Goal: Task Accomplishment & Management: Manage account settings

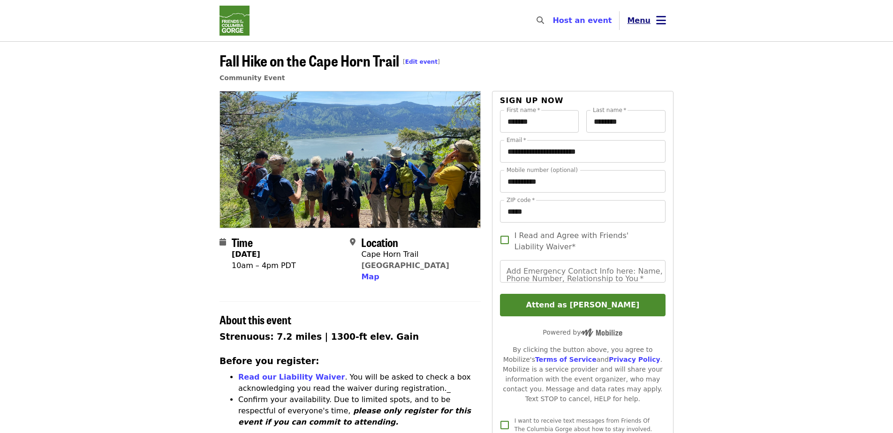
click at [653, 25] on button "Menu" at bounding box center [647, 20] width 54 height 23
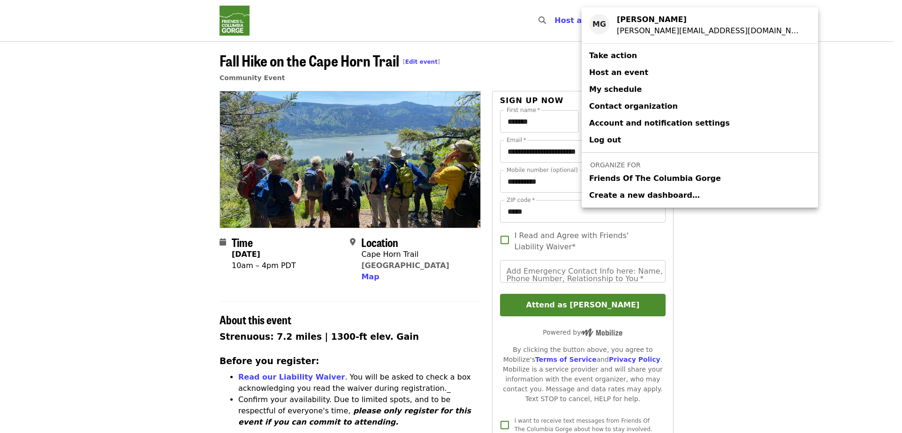
click at [629, 177] on span "Friends Of The Columbia Gorge" at bounding box center [655, 178] width 132 height 11
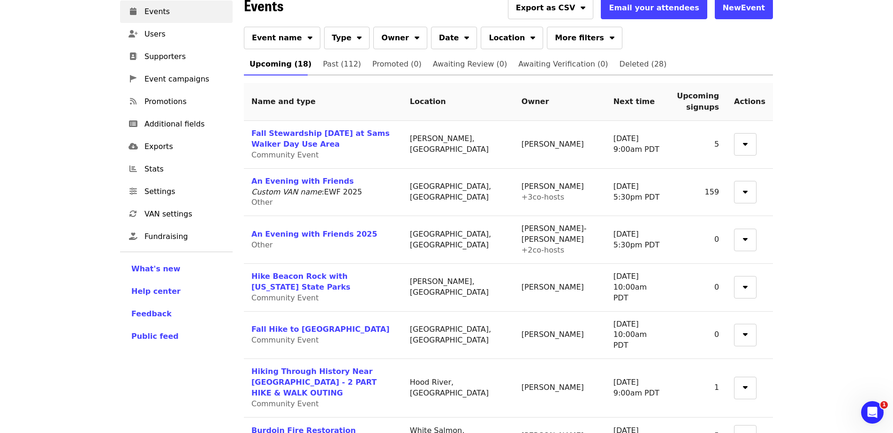
scroll to position [117, 0]
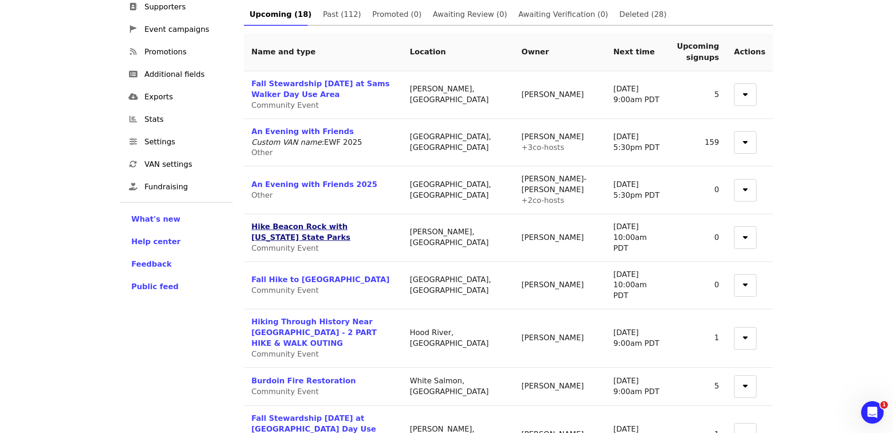
click at [350, 225] on link "Hike Beacon Rock with [US_STATE] State Parks" at bounding box center [300, 232] width 99 height 20
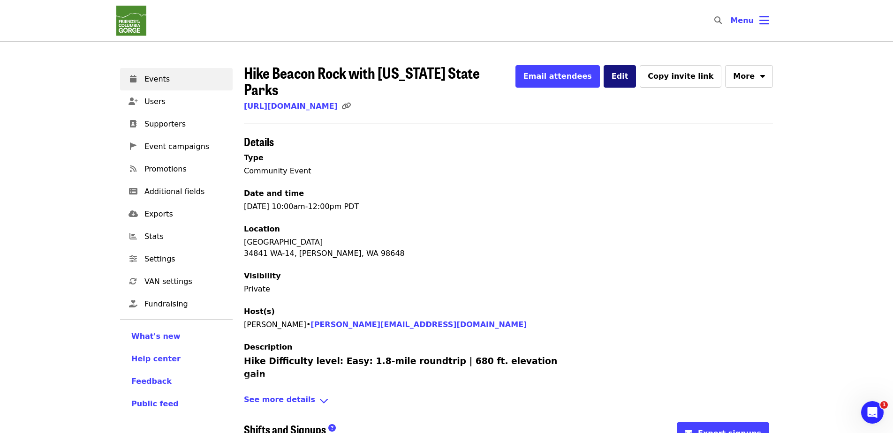
click at [628, 80] on span "Edit" at bounding box center [620, 76] width 17 height 9
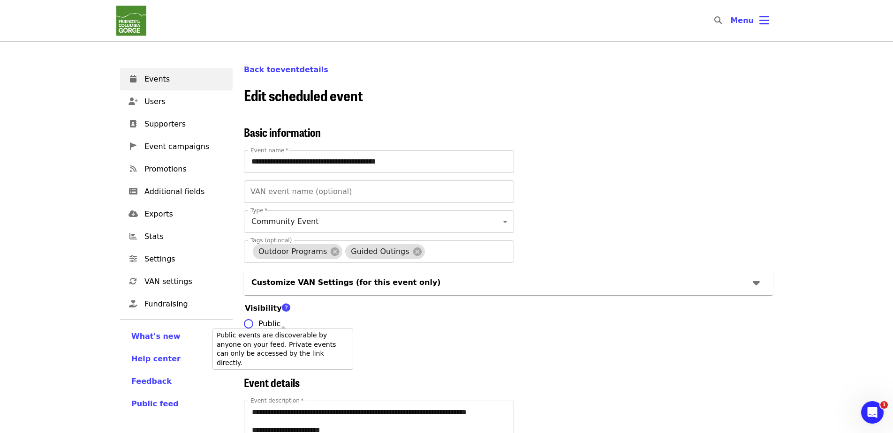
click at [264, 340] on span "Public events are discoverable by anyone on your feed. Private events can only …" at bounding box center [276, 349] width 119 height 35
click at [251, 332] on span "Public events are discoverable by anyone on your feed. Private events can only …" at bounding box center [276, 349] width 119 height 35
click at [447, 346] on label "Private" at bounding box center [373, 344] width 268 height 20
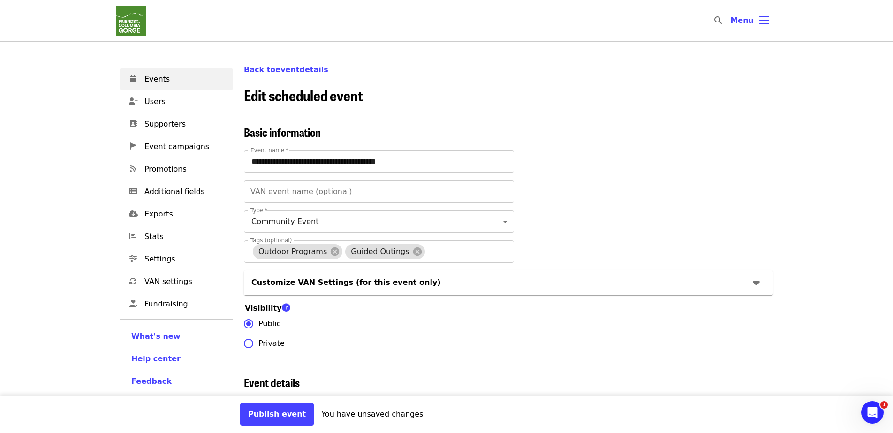
click at [273, 426] on div "Publish event You have unsaved changes" at bounding box center [446, 415] width 893 height 38
click at [274, 417] on button "Publish event" at bounding box center [277, 414] width 74 height 23
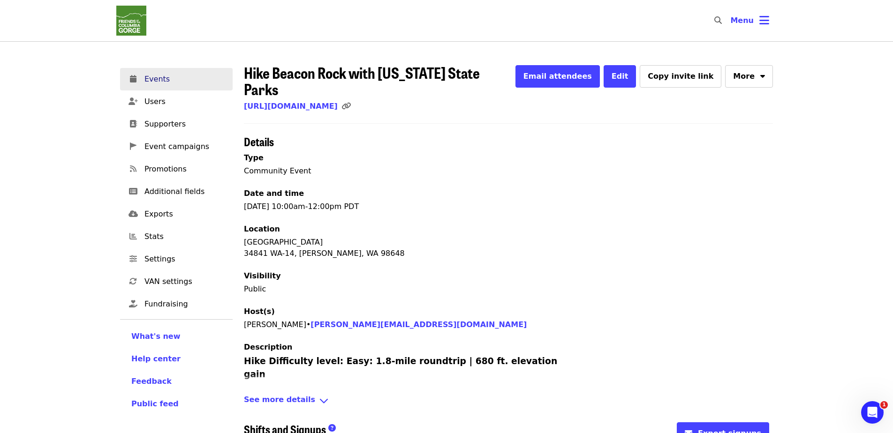
click at [189, 77] on span "Events" at bounding box center [184, 79] width 81 height 11
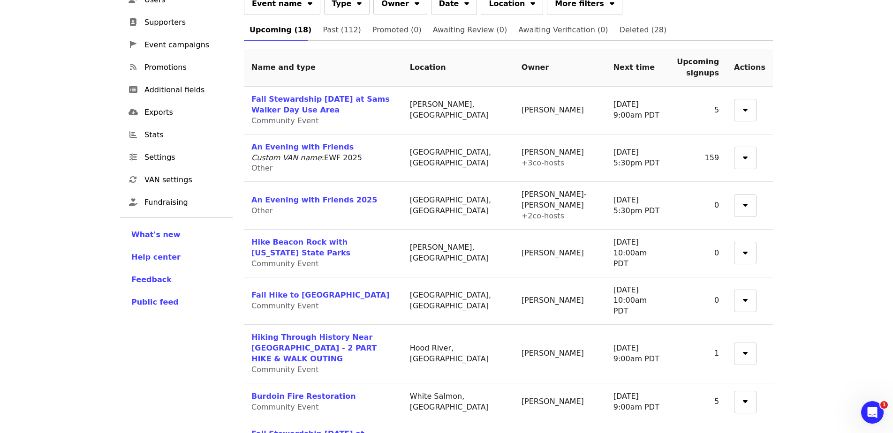
scroll to position [176, 0]
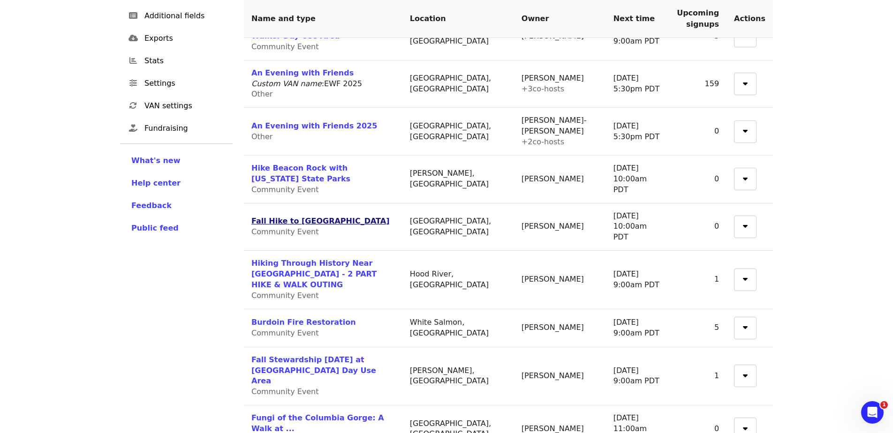
click at [333, 217] on link "Fall Hike to [GEOGRAPHIC_DATA]" at bounding box center [320, 221] width 138 height 9
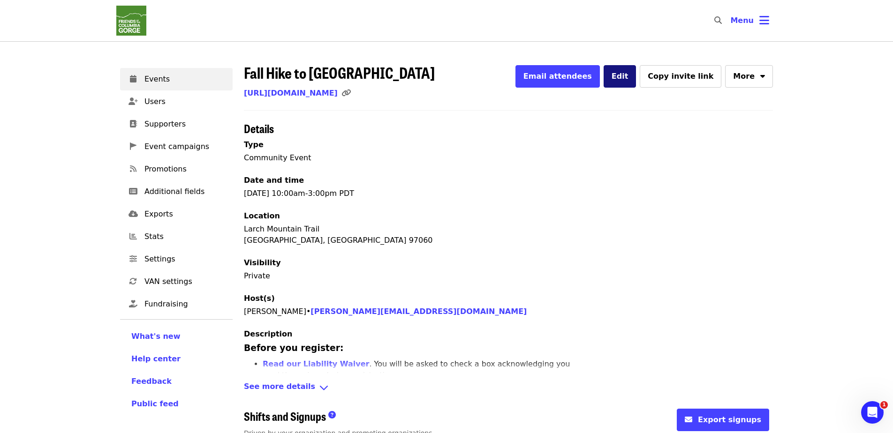
click at [636, 80] on button "Edit" at bounding box center [620, 76] width 33 height 23
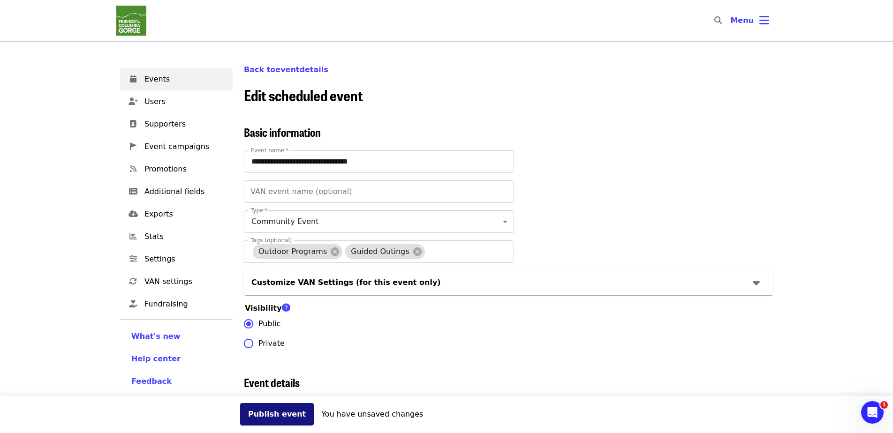
click at [279, 414] on button "Publish event" at bounding box center [277, 414] width 74 height 23
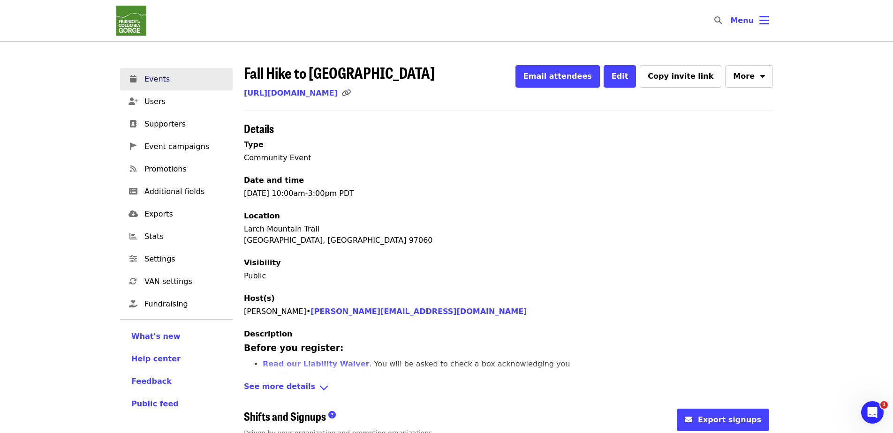
click at [148, 81] on span "Events" at bounding box center [184, 79] width 81 height 11
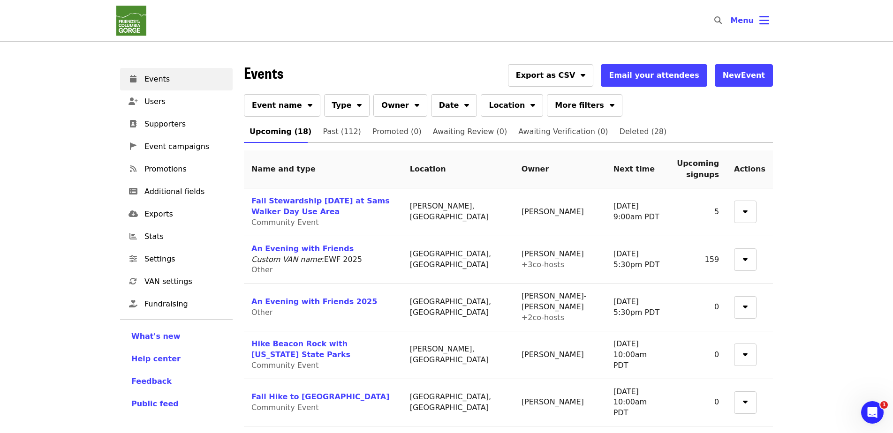
scroll to position [176, 0]
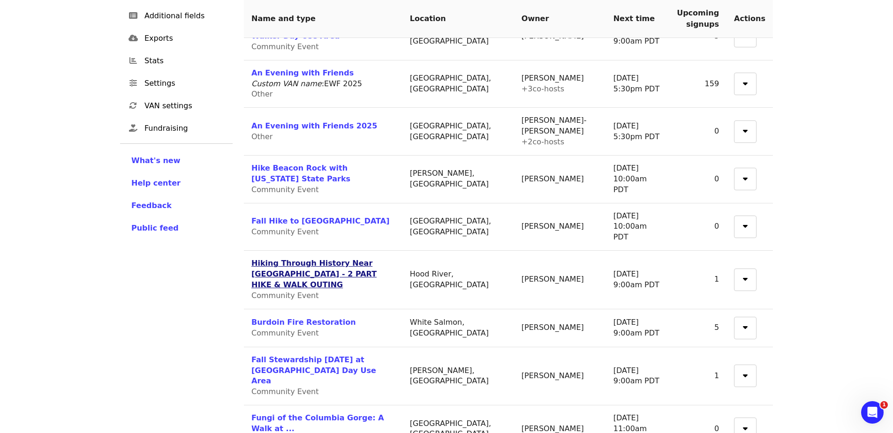
click at [304, 259] on link "Hiking Through History Near [GEOGRAPHIC_DATA] - 2 PART HIKE & WALK OUTING" at bounding box center [313, 274] width 125 height 30
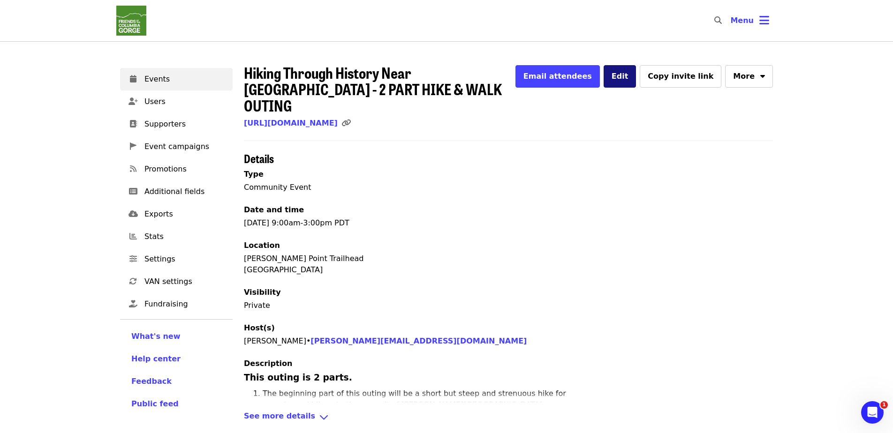
click at [636, 66] on button "Edit" at bounding box center [620, 76] width 33 height 23
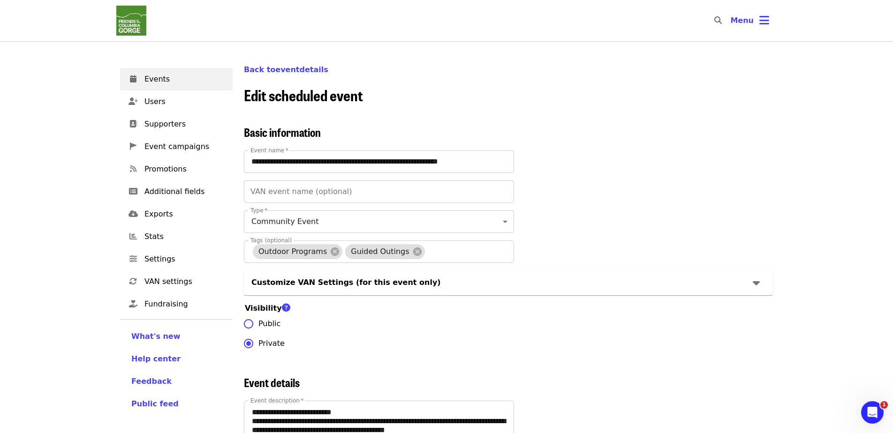
click at [259, 330] on span "Public" at bounding box center [269, 323] width 22 height 11
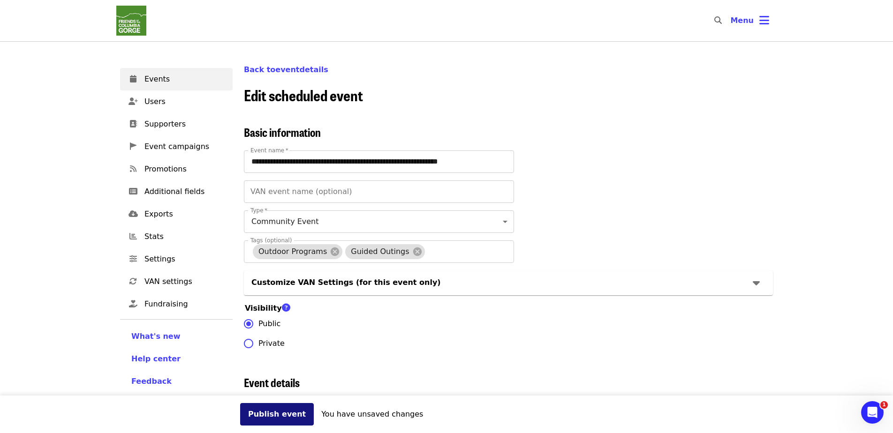
click at [281, 417] on button "Publish event" at bounding box center [277, 414] width 74 height 23
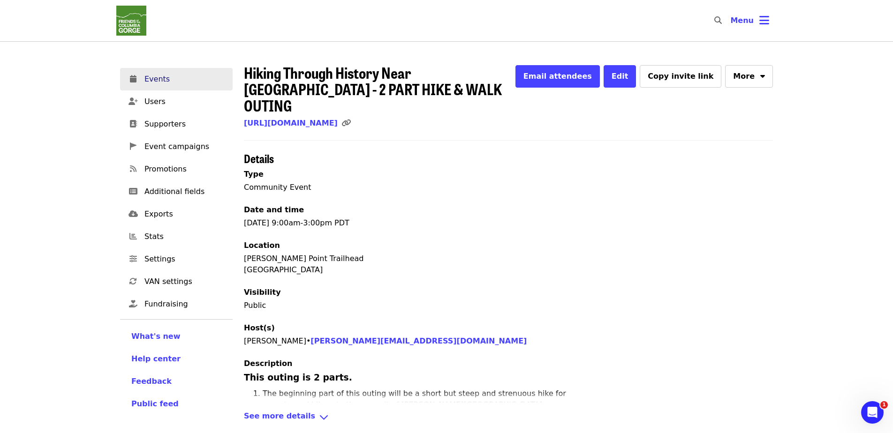
click at [195, 86] on link "Events" at bounding box center [176, 79] width 113 height 23
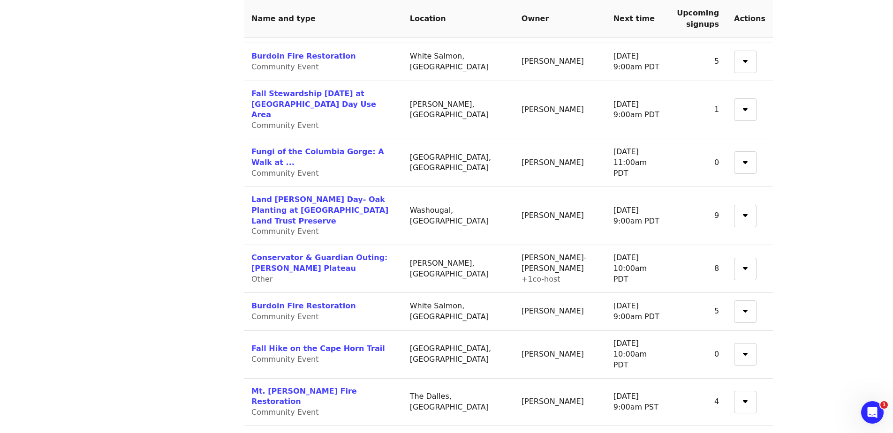
scroll to position [469, 0]
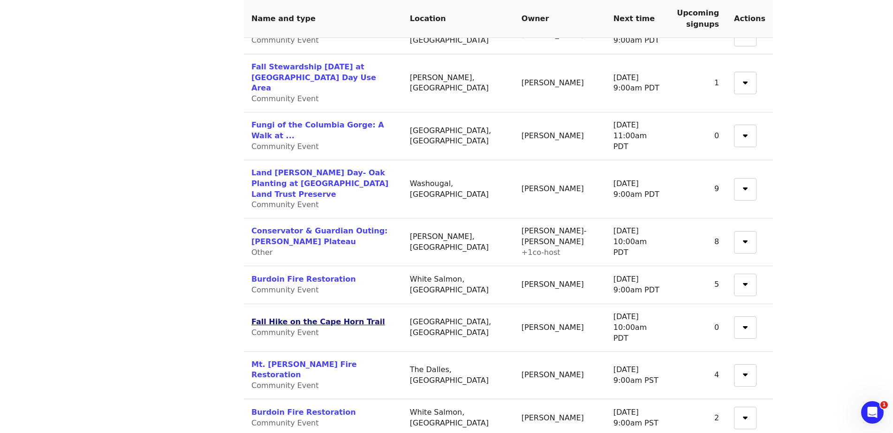
click at [328, 318] on link "Fall Hike on the Cape Horn Trail" at bounding box center [318, 322] width 134 height 9
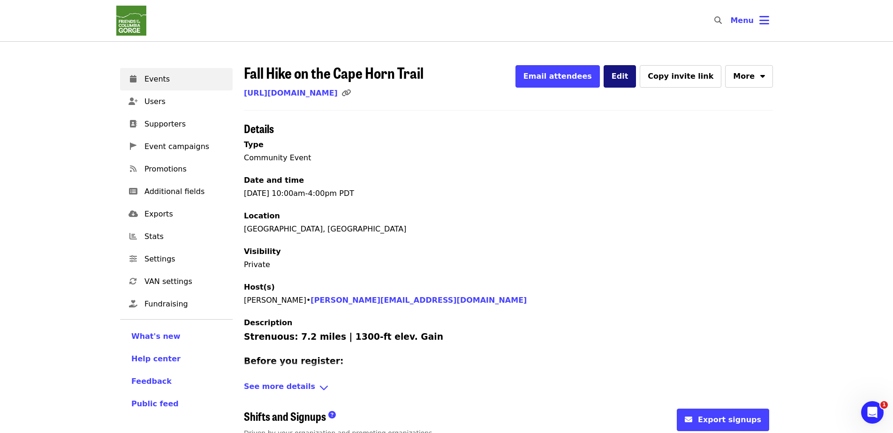
click at [636, 81] on button "Edit" at bounding box center [620, 76] width 33 height 23
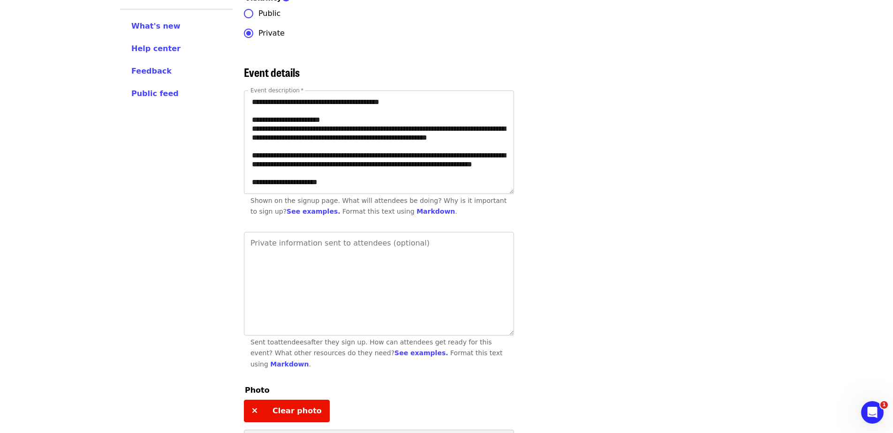
scroll to position [176, 0]
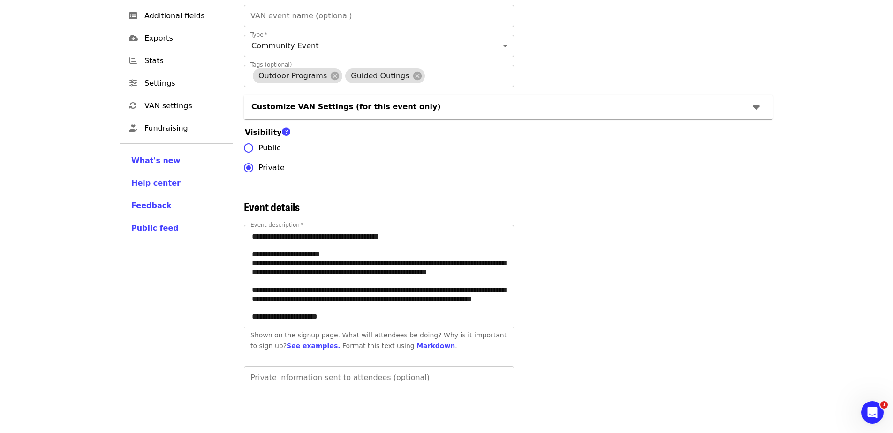
click at [270, 154] on span "Public" at bounding box center [269, 148] width 22 height 11
click at [280, 419] on button "Publish event" at bounding box center [277, 414] width 74 height 23
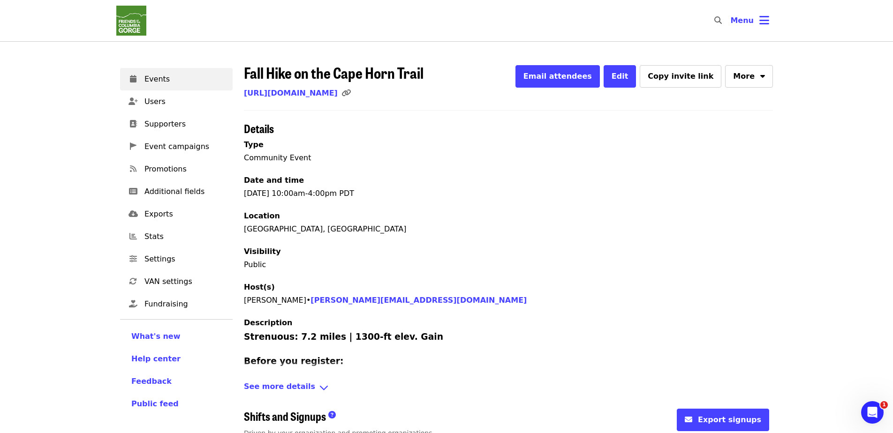
click at [137, 17] on img "Main navigation" at bounding box center [131, 21] width 30 height 30
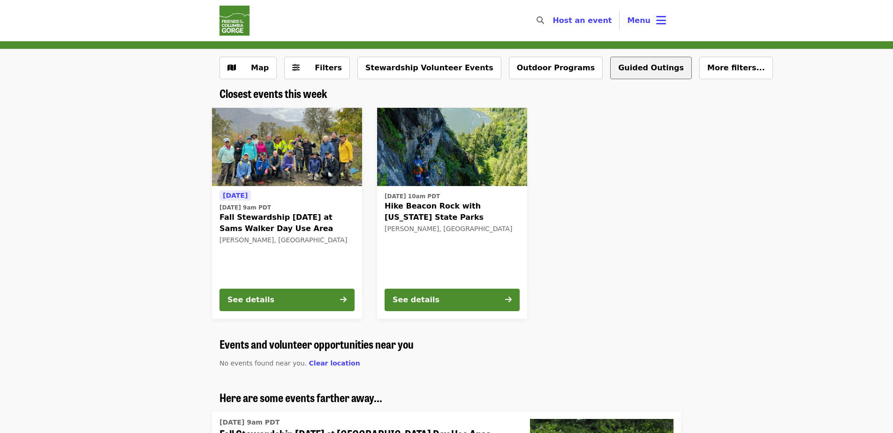
click at [610, 71] on button "Guided Outings" at bounding box center [651, 68] width 82 height 23
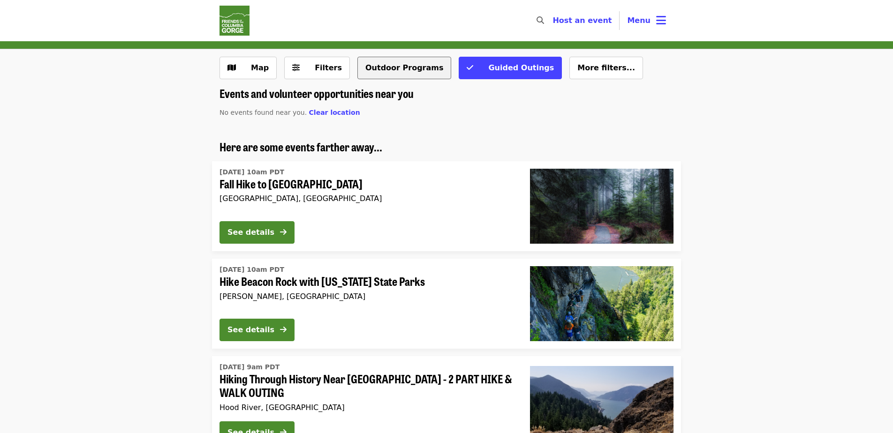
click at [379, 60] on button "Outdoor Programs" at bounding box center [404, 68] width 94 height 23
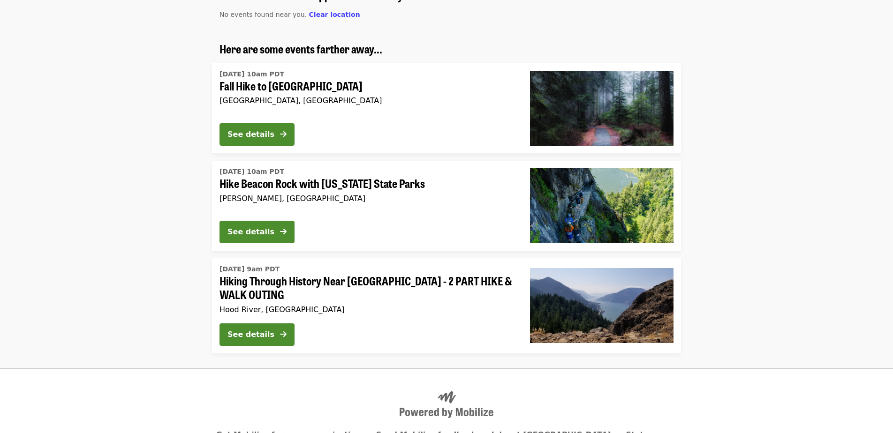
scroll to position [117, 0]
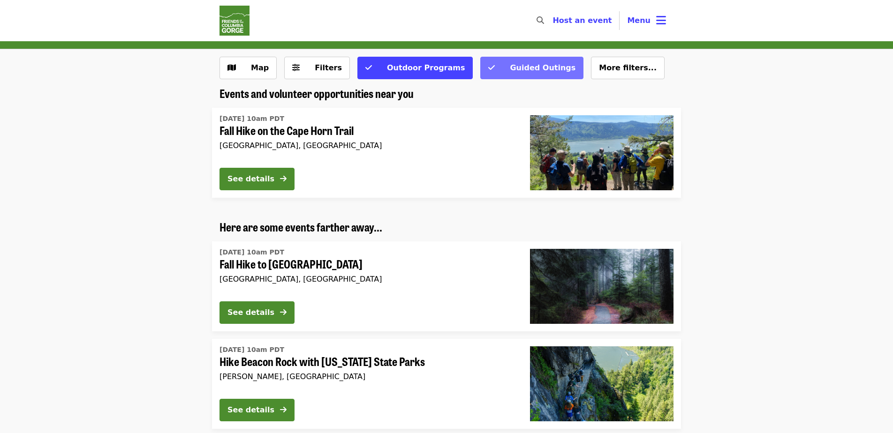
click at [516, 70] on span "Guided Outings" at bounding box center [543, 67] width 66 height 9
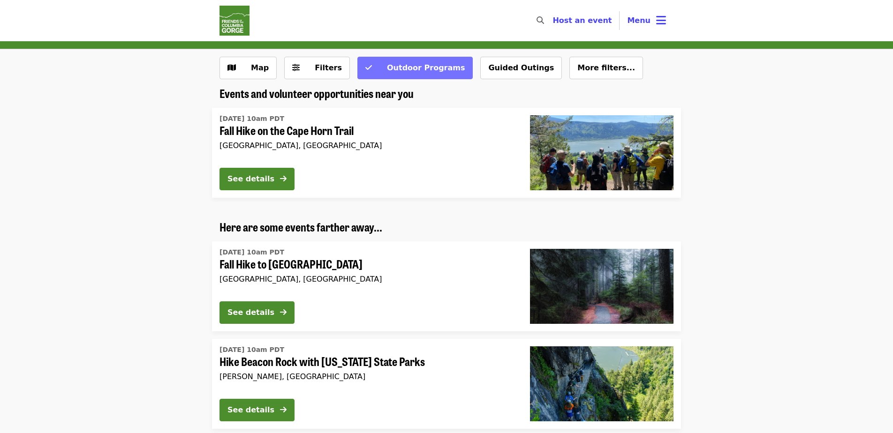
click at [388, 72] on span "Outdoor Programs" at bounding box center [426, 67] width 78 height 9
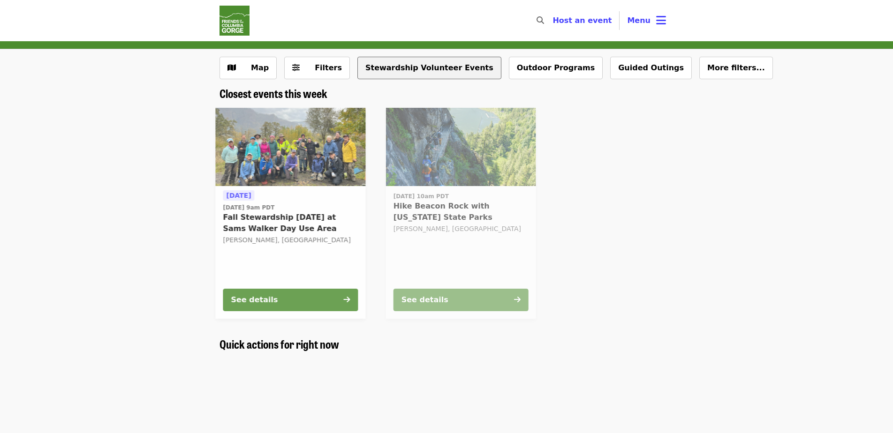
click at [391, 72] on button "Stewardship Volunteer Events" at bounding box center [429, 68] width 144 height 23
